Goal: Transaction & Acquisition: Purchase product/service

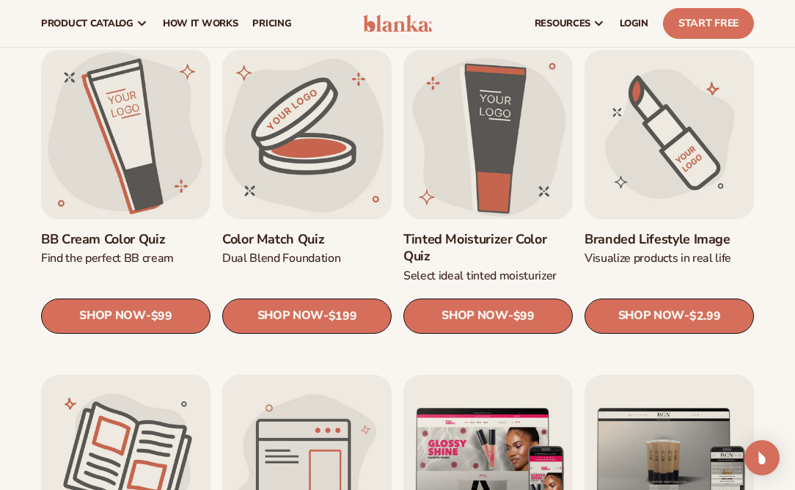
scroll to position [1072, 0]
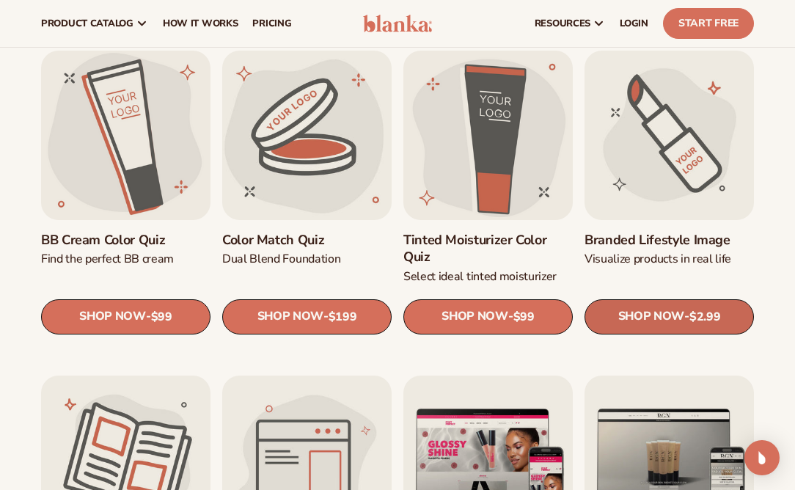
click at [715, 318] on span "$2.99" at bounding box center [704, 317] width 31 height 14
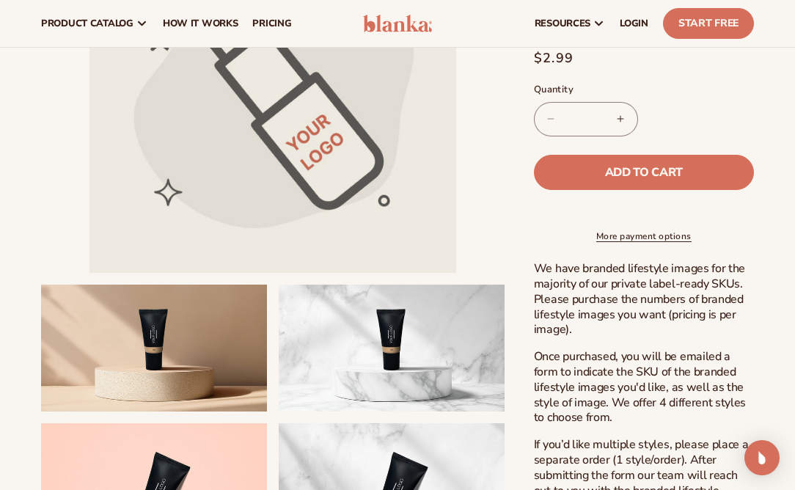
scroll to position [395, 0]
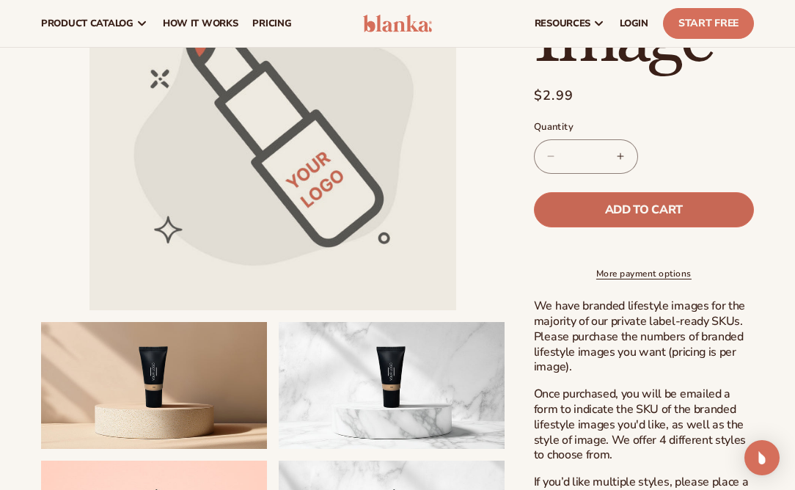
click at [596, 213] on button "Add to cart" at bounding box center [644, 209] width 220 height 35
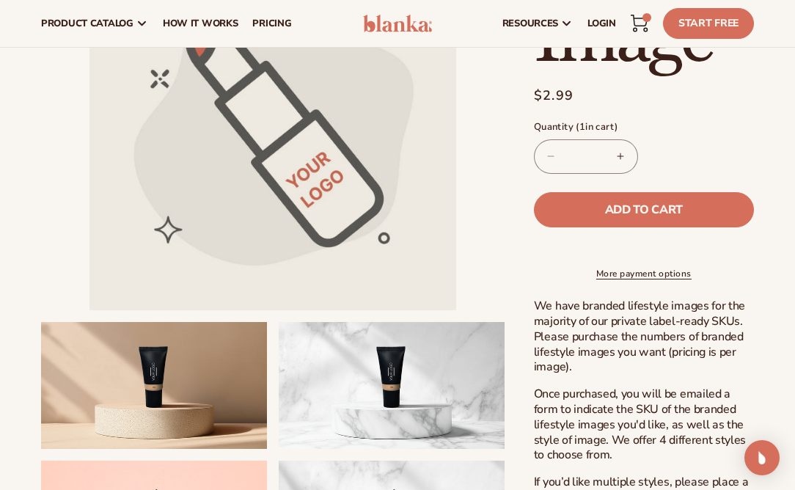
click at [643, 23] on icon at bounding box center [640, 24] width 18 height 18
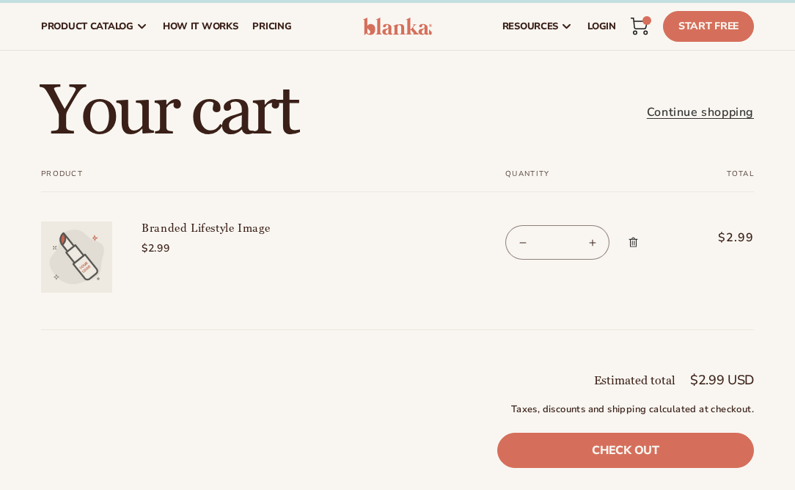
scroll to position [70, 0]
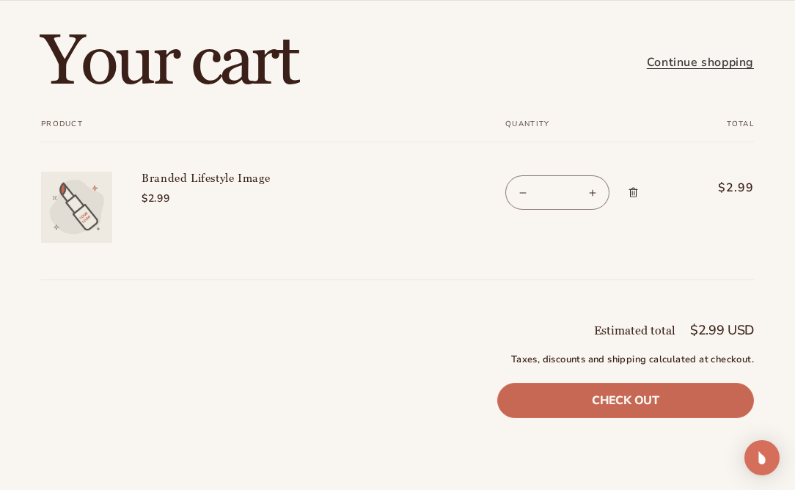
click at [582, 399] on link "Check out" at bounding box center [625, 400] width 257 height 35
